Goal: Find specific page/section: Find specific page/section

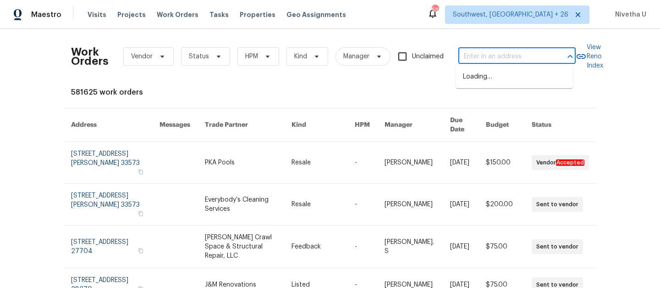
click at [472, 57] on input "text" at bounding box center [505, 57] width 92 height 14
paste input "[STREET_ADDRESS][PERSON_NAME][PERSON_NAME]"
type input "[STREET_ADDRESS][PERSON_NAME][PERSON_NAME]"
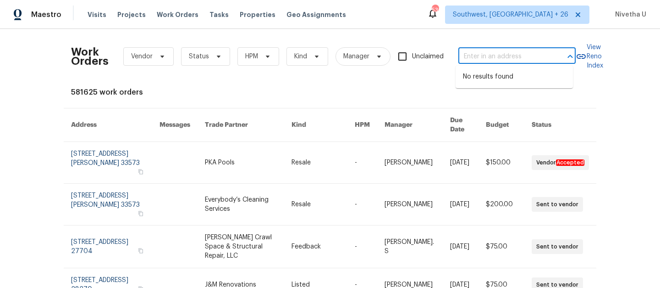
click at [525, 25] on div "Maestro Visits Projects Work Orders Tasks Properties Geo Assignments [STREET_AD…" at bounding box center [330, 14] width 660 height 29
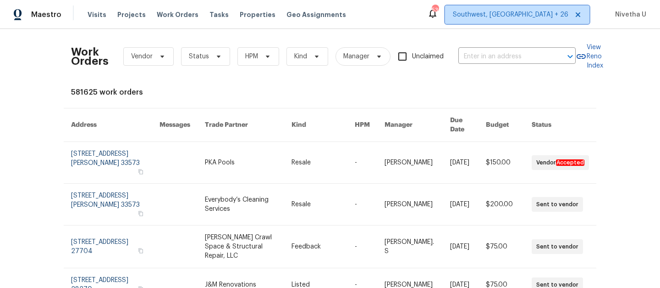
click at [523, 16] on span "Southwest, [GEOGRAPHIC_DATA] + 26" at bounding box center [511, 14] width 116 height 9
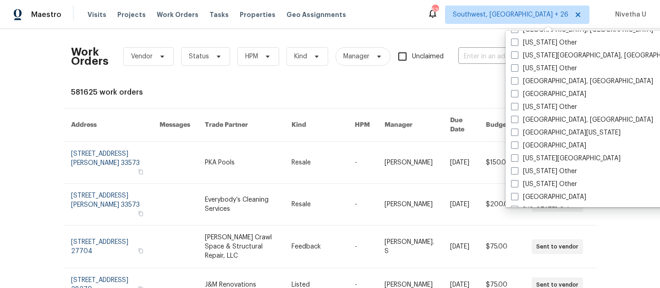
scroll to position [884, 0]
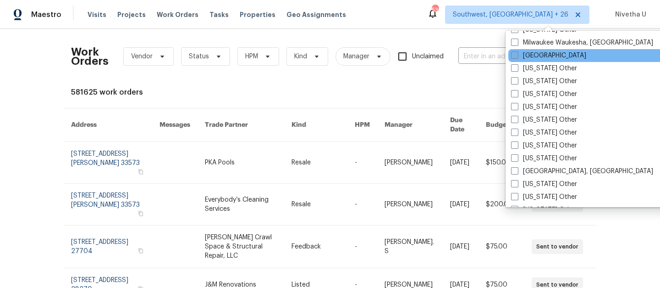
click at [534, 55] on label "[GEOGRAPHIC_DATA]" at bounding box center [548, 55] width 75 height 9
click at [517, 55] on input "[GEOGRAPHIC_DATA]" at bounding box center [514, 54] width 6 height 6
checkbox input "true"
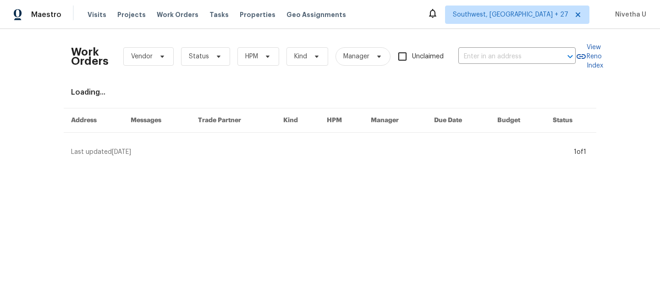
click at [484, 44] on div "Work Orders Vendor Status HPM Kind Manager Unclaimed ​" at bounding box center [323, 56] width 505 height 40
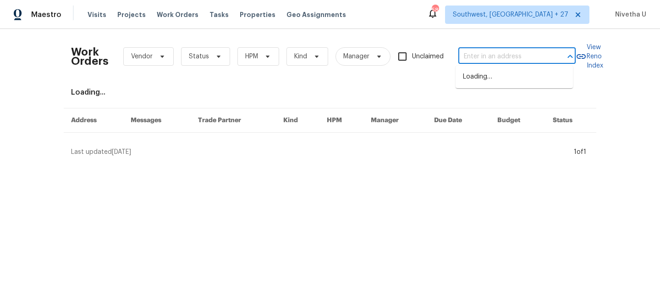
click at [484, 58] on input "text" at bounding box center [505, 57] width 92 height 14
paste input "[STREET_ADDRESS][PERSON_NAME][PERSON_NAME]"
type input "[STREET_ADDRESS][PERSON_NAME][PERSON_NAME]"
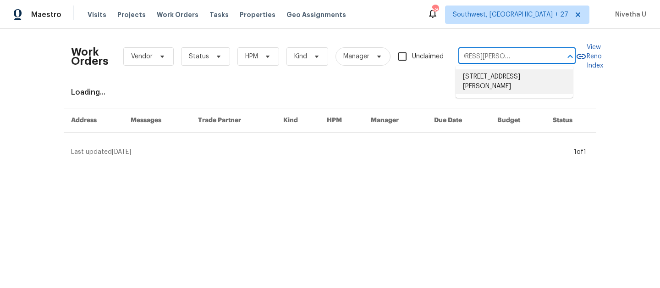
click at [491, 79] on li "[STREET_ADDRESS][PERSON_NAME]" at bounding box center [514, 81] width 117 height 25
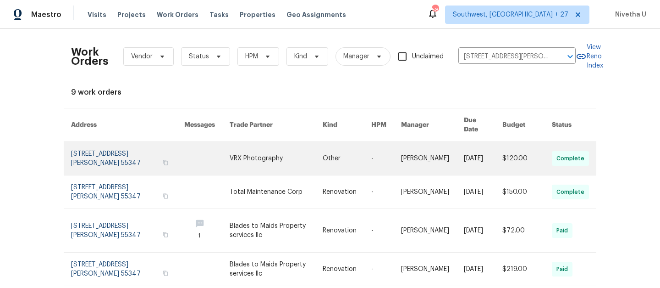
click at [88, 155] on link at bounding box center [127, 158] width 113 height 33
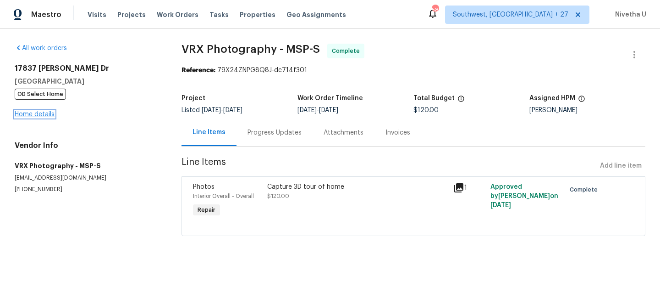
click at [34, 116] on link "Home details" at bounding box center [35, 114] width 40 height 6
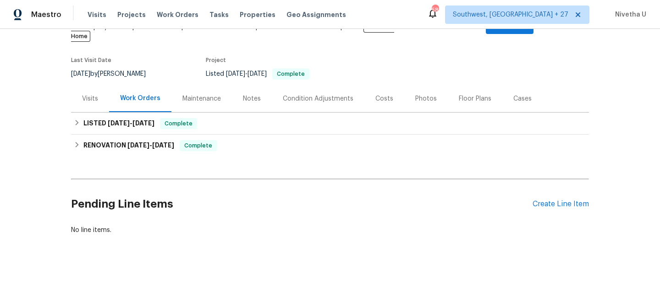
scroll to position [64, 0]
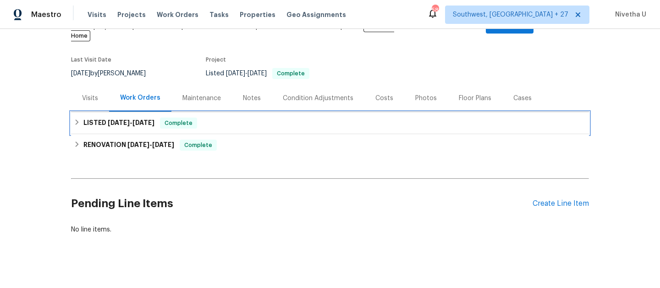
click at [218, 121] on div "LISTED [DATE] - [DATE] Complete" at bounding box center [330, 123] width 518 height 22
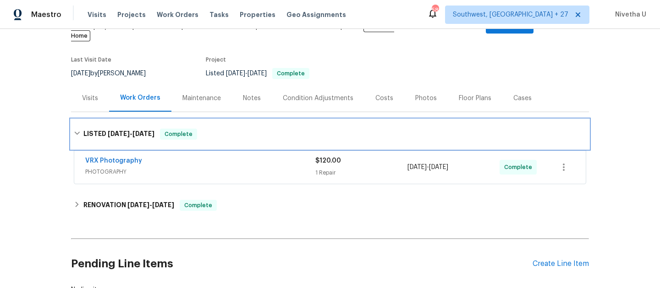
click at [218, 128] on div "LISTED [DATE] - [DATE] Complete" at bounding box center [330, 133] width 513 height 11
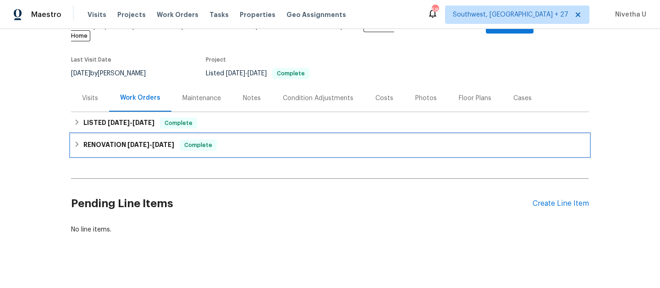
click at [221, 140] on div "RENOVATION [DATE] - [DATE] Complete" at bounding box center [330, 144] width 513 height 11
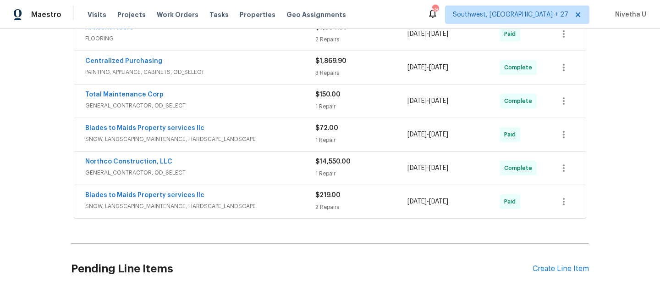
scroll to position [286, 0]
click at [269, 201] on span "SNOW, LANDSCAPING_MAINTENANCE, HARDSCAPE_LANDSCAPE" at bounding box center [200, 205] width 230 height 9
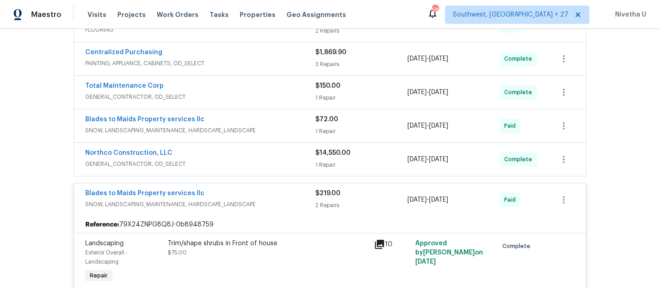
scroll to position [295, 0]
click at [261, 188] on div "Blades to Maids Property services llc" at bounding box center [200, 193] width 230 height 11
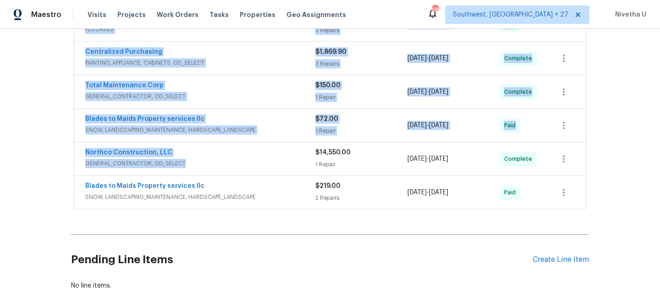
drag, startPoint x: 247, startPoint y: 153, endPoint x: 253, endPoint y: 206, distance: 54.0
click at [253, 206] on div "Back to all projects [STREET_ADDRESS][PERSON_NAME] 5 Beds | 3 1/2 Baths | Total…" at bounding box center [330, 21] width 518 height 552
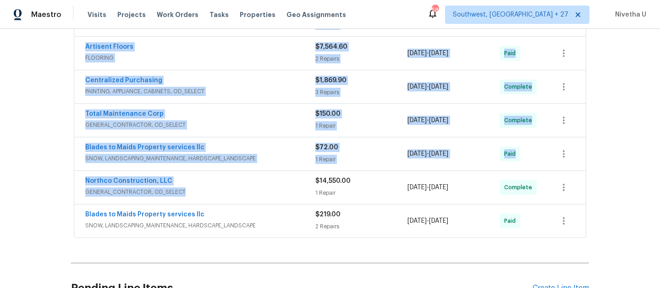
scroll to position [260, 0]
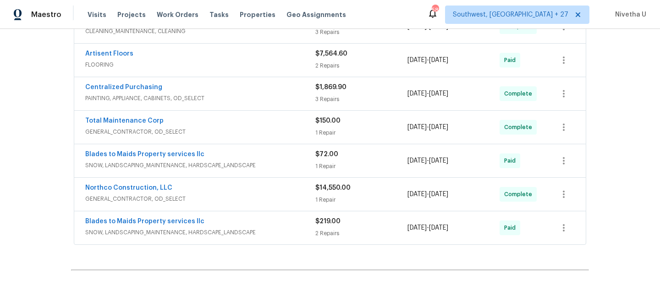
click at [270, 161] on span "SNOW, LANDSCAPING_MAINTENANCE, HARDSCAPE_LANDSCAPE" at bounding box center [200, 165] width 230 height 9
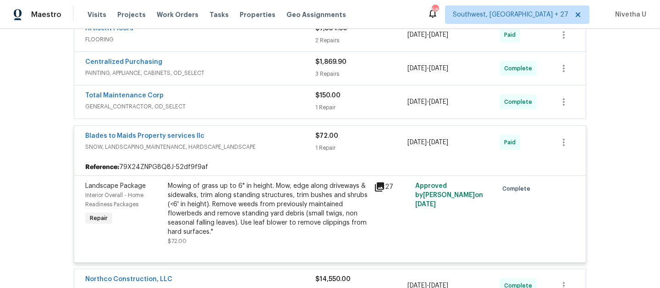
click at [268, 142] on span "SNOW, LANDSCAPING_MAINTENANCE, HARDSCAPE_LANDSCAPE" at bounding box center [200, 146] width 230 height 9
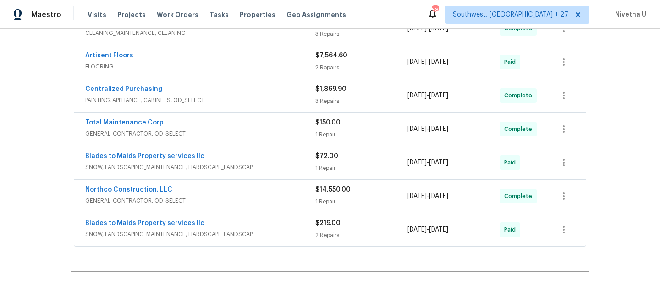
scroll to position [251, 0]
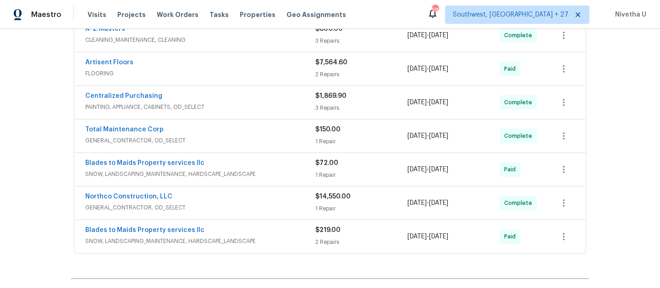
click at [268, 136] on span "GENERAL_CONTRACTOR, OD_SELECT" at bounding box center [200, 140] width 230 height 9
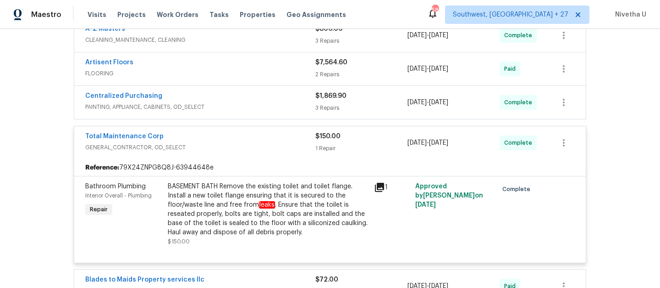
click at [268, 143] on span "GENERAL_CONTRACTOR, OD_SELECT" at bounding box center [200, 147] width 230 height 9
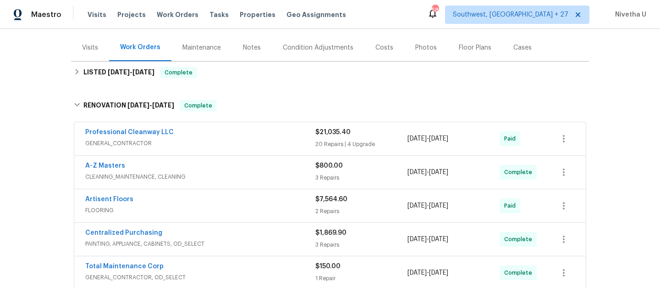
scroll to position [114, 0]
click at [255, 139] on span "GENERAL_CONTRACTOR" at bounding box center [200, 143] width 230 height 9
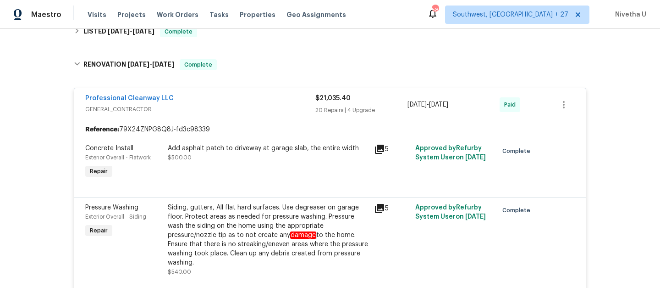
scroll to position [89, 0]
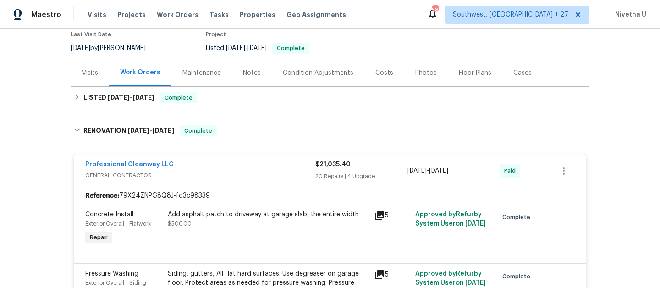
click at [230, 160] on div "Professional Cleanway LLC" at bounding box center [200, 165] width 230 height 11
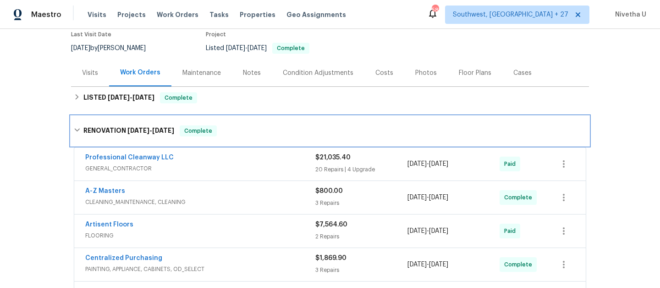
click at [222, 125] on div "RENOVATION [DATE] - [DATE] Complete" at bounding box center [330, 130] width 513 height 11
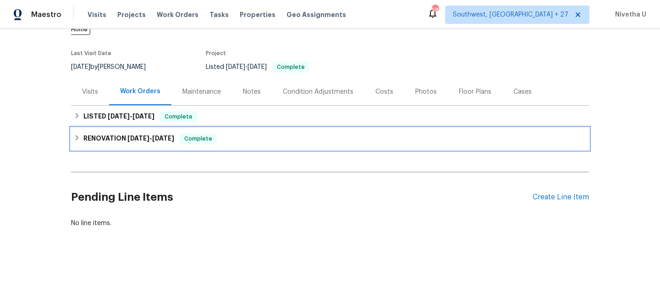
click at [222, 133] on div "RENOVATION [DATE] - [DATE] Complete" at bounding box center [330, 138] width 513 height 11
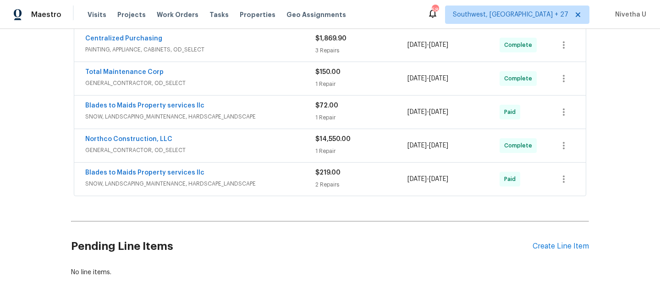
scroll to position [307, 0]
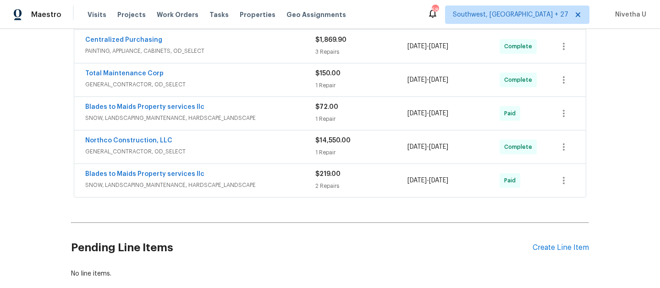
click at [257, 136] on div "Northco Construction, LLC" at bounding box center [200, 141] width 230 height 11
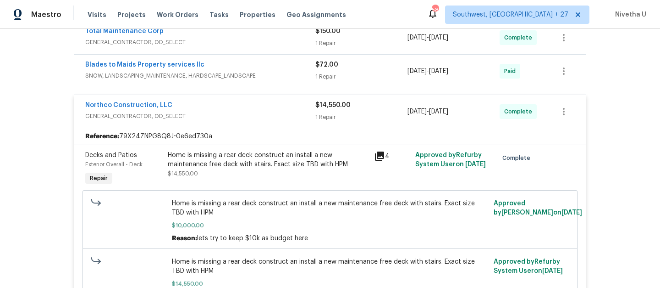
scroll to position [345, 0]
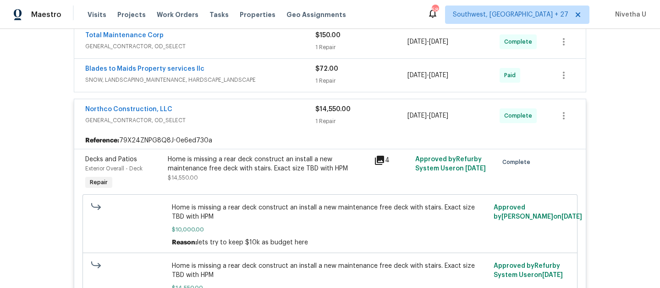
click at [287, 106] on div "Northco Construction, LLC" at bounding box center [200, 110] width 230 height 11
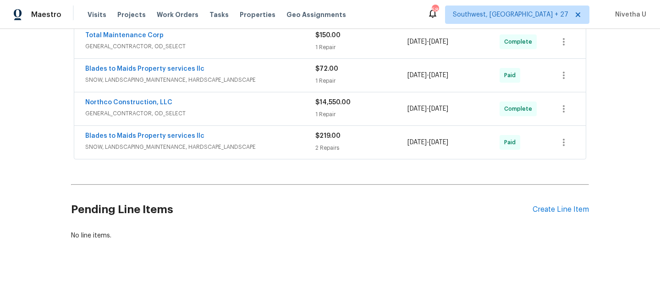
scroll to position [294, 0]
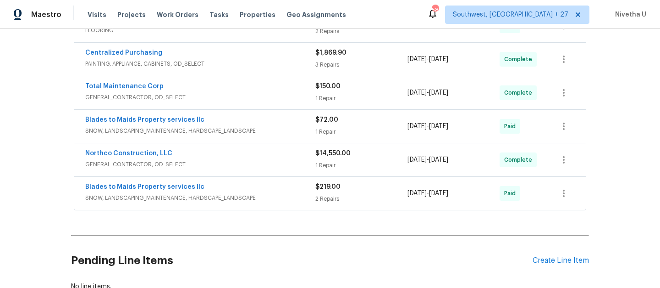
click at [285, 115] on div "Blades to Maids Property services llc" at bounding box center [200, 120] width 230 height 11
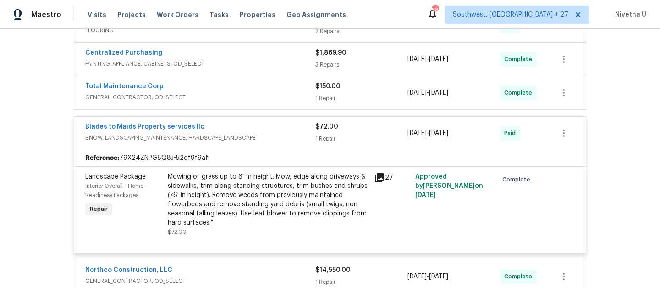
click at [283, 133] on span "SNOW, LANDSCAPING_MAINTENANCE, HARDSCAPE_LANDSCAPE" at bounding box center [200, 137] width 230 height 9
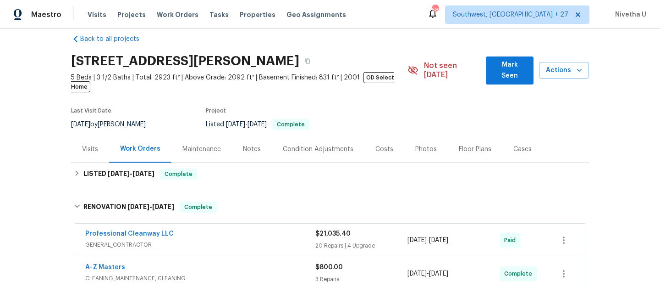
scroll to position [0, 0]
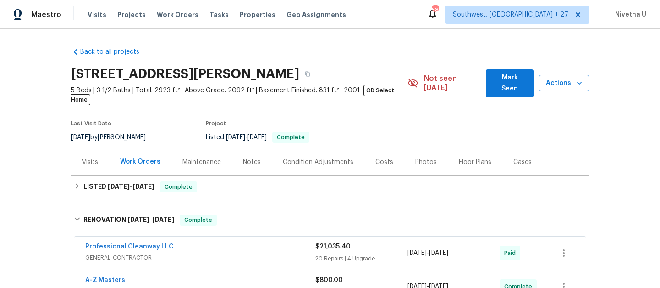
click at [239, 253] on span "GENERAL_CONTRACTOR" at bounding box center [200, 257] width 230 height 9
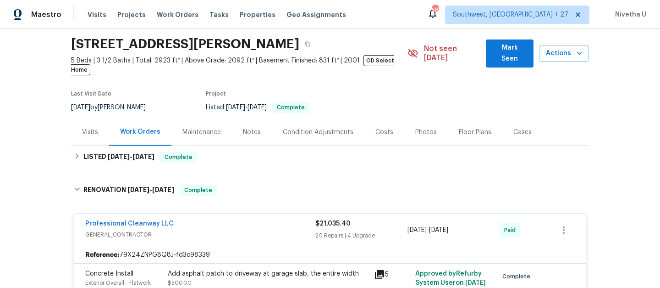
scroll to position [54, 0]
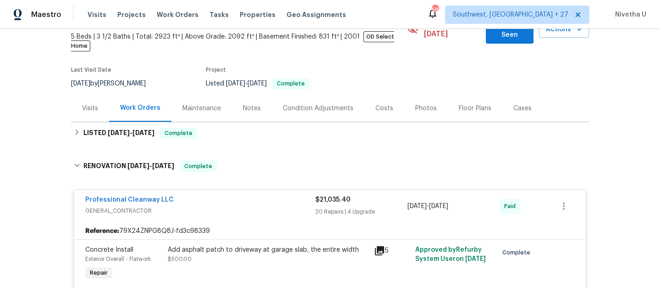
click at [255, 206] on span "GENERAL_CONTRACTOR" at bounding box center [200, 210] width 230 height 9
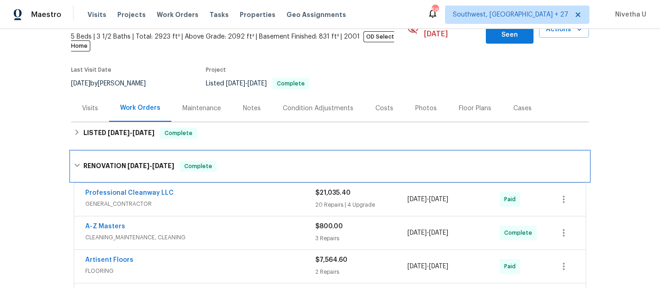
click at [239, 167] on div "RENOVATION [DATE] - [DATE] Complete" at bounding box center [330, 165] width 518 height 29
